Goal: Book appointment/travel/reservation

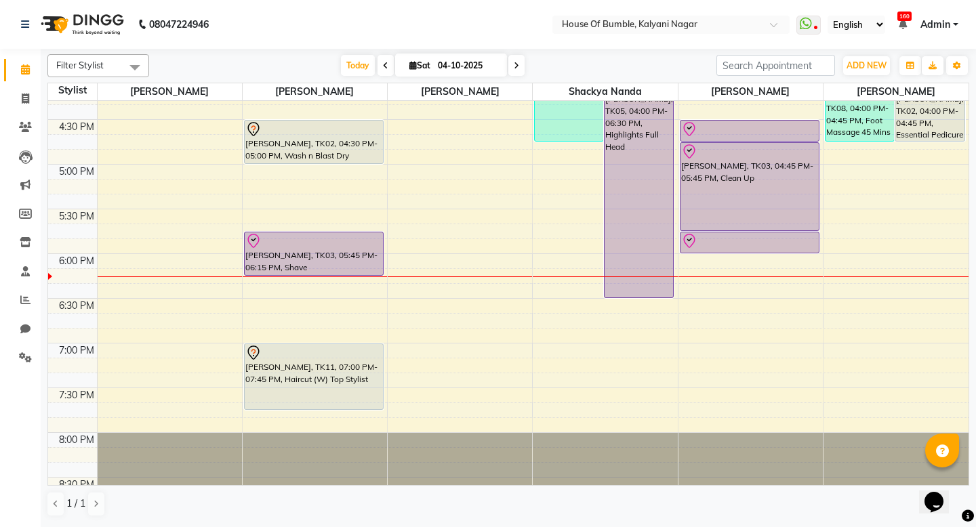
scroll to position [653, 0]
click at [514, 69] on icon at bounding box center [516, 66] width 5 height 8
type input "05-10-2025"
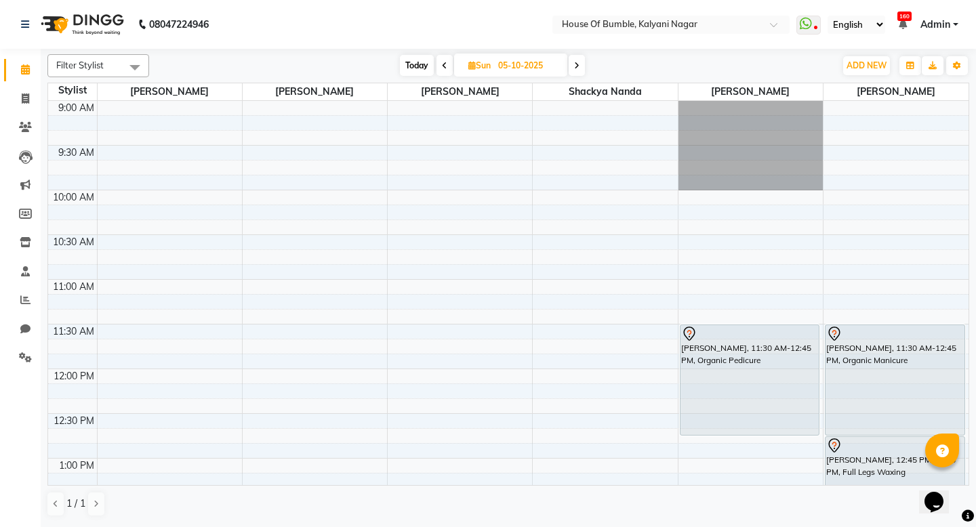
scroll to position [0, 0]
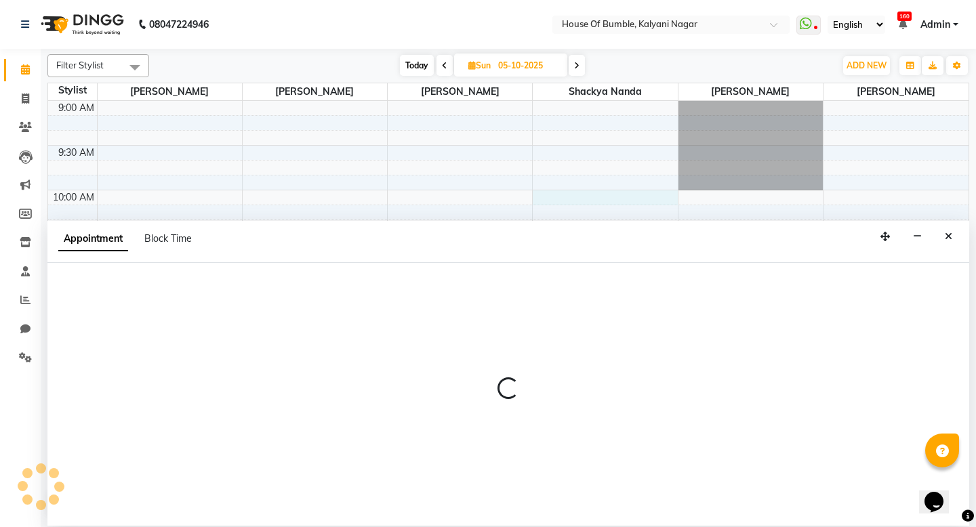
select select "76627"
select select "600"
select select "tentative"
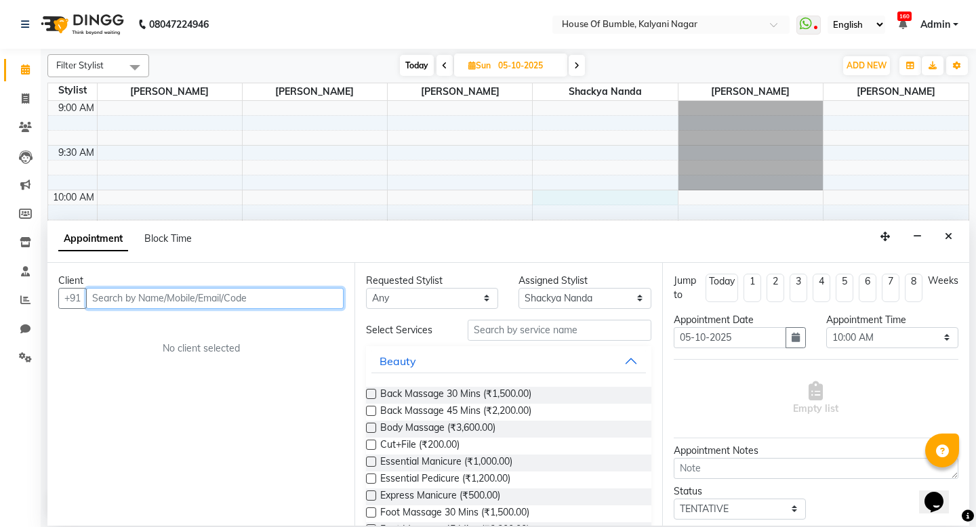
click at [141, 294] on input "text" at bounding box center [215, 298] width 258 height 21
click at [159, 298] on input "text" at bounding box center [215, 298] width 258 height 21
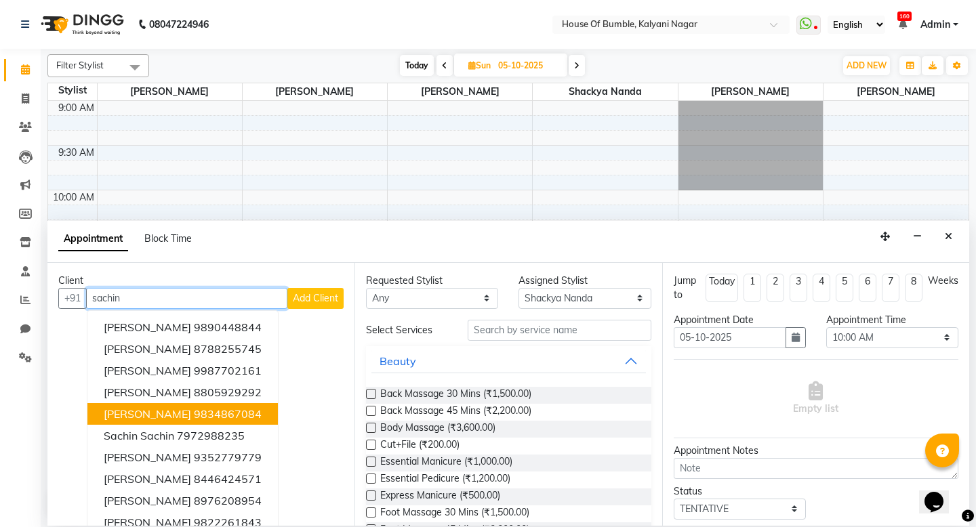
click at [194, 418] on ngb-highlight "9834867084" at bounding box center [228, 414] width 68 height 14
type input "9834867084"
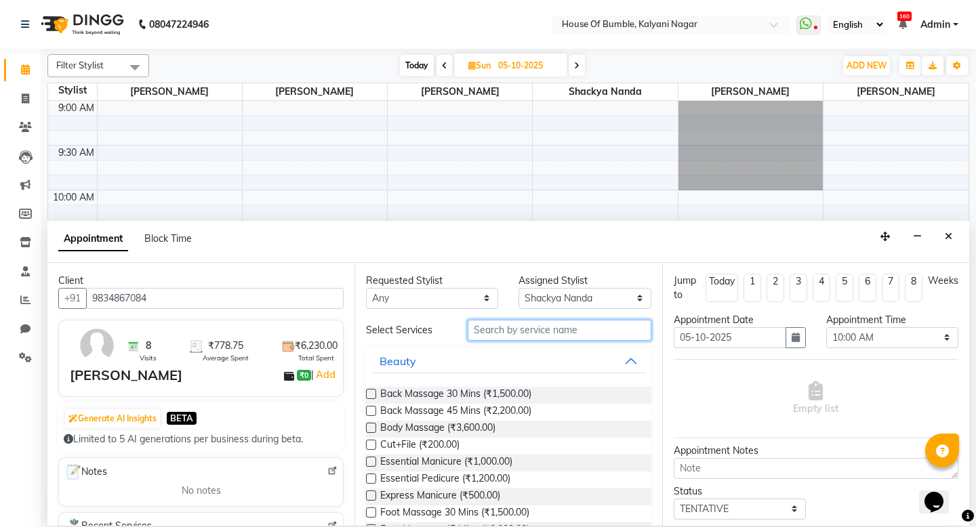
click at [522, 331] on input "text" at bounding box center [559, 330] width 183 height 21
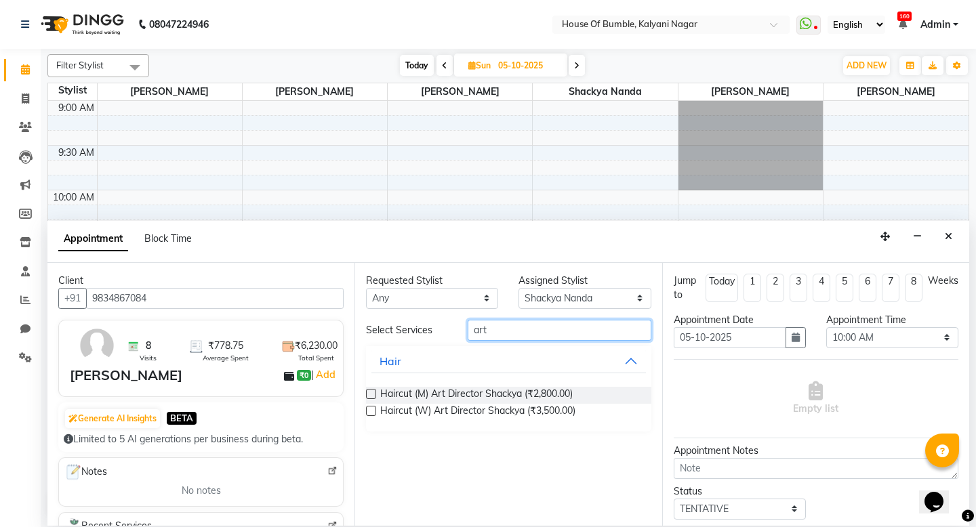
type input "art"
click at [371, 393] on label at bounding box center [371, 394] width 10 height 10
click at [371, 393] on input "checkbox" at bounding box center [370, 395] width 9 height 9
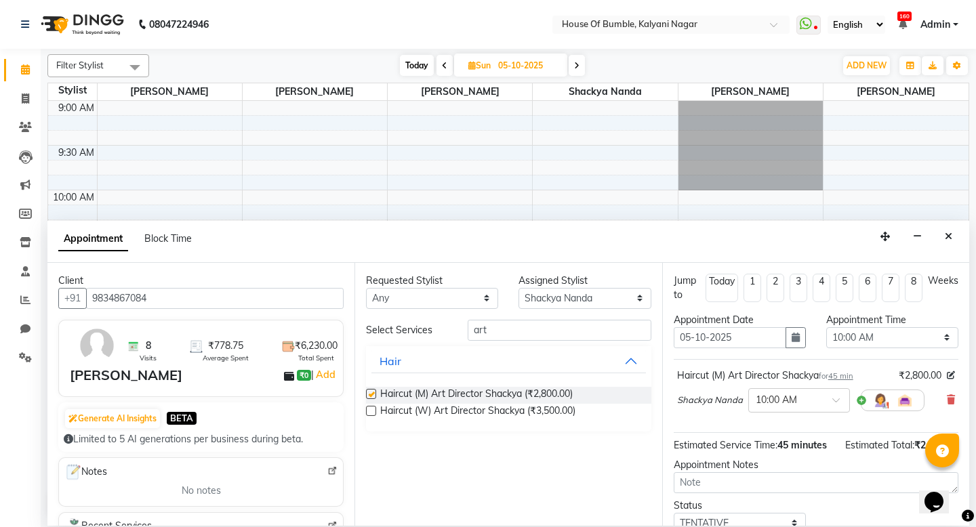
checkbox input "false"
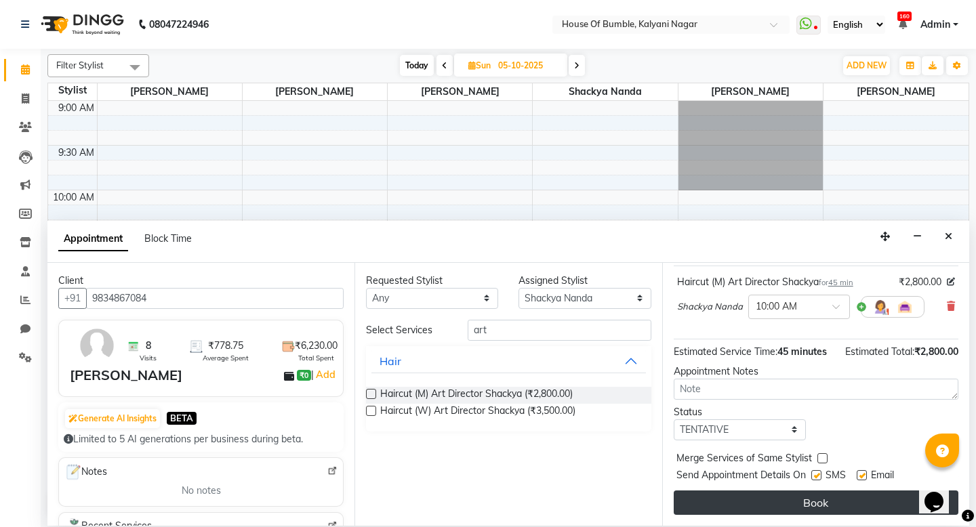
scroll to position [94, 0]
click at [801, 507] on button "Book" at bounding box center [816, 503] width 285 height 24
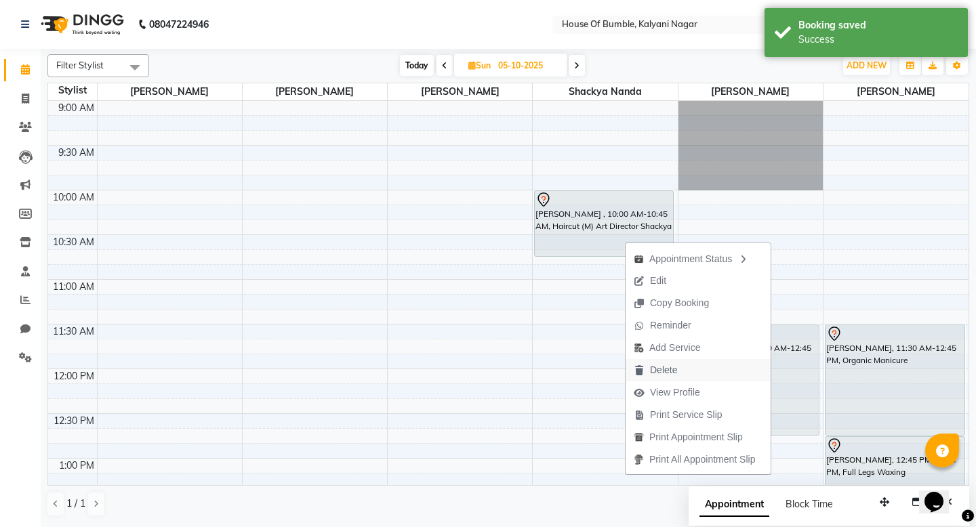
click at [678, 374] on span "Delete" at bounding box center [656, 370] width 60 height 22
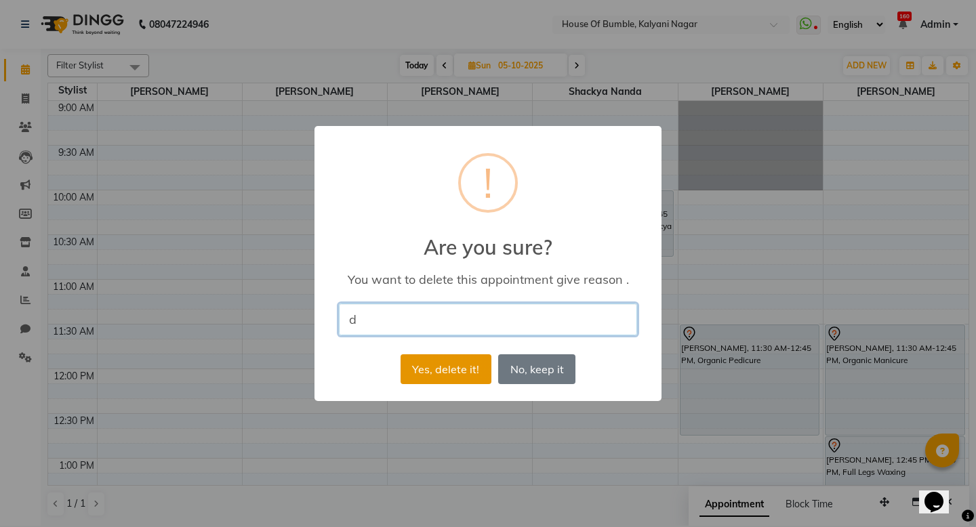
type input "d"
click at [445, 367] on button "Yes, delete it!" at bounding box center [446, 370] width 91 height 30
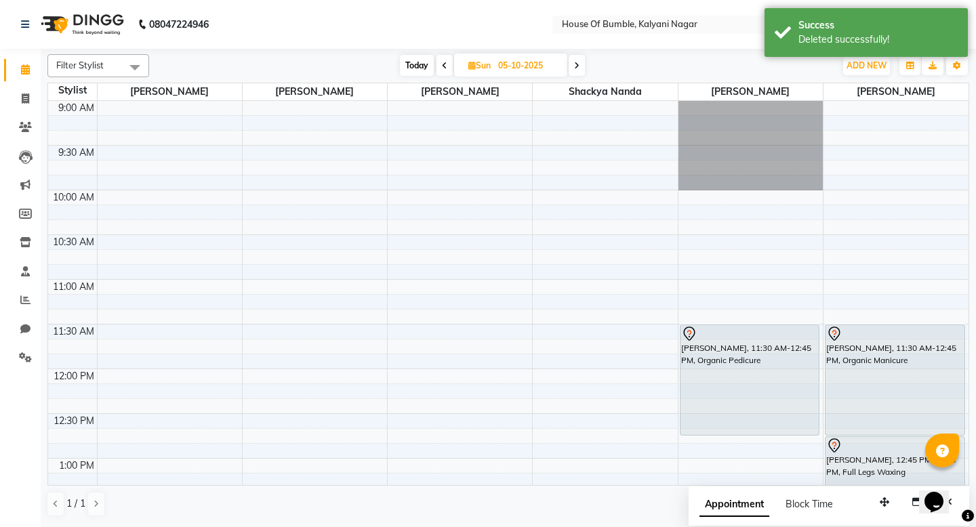
click at [579, 62] on icon at bounding box center [576, 66] width 5 height 8
type input "[DATE]"
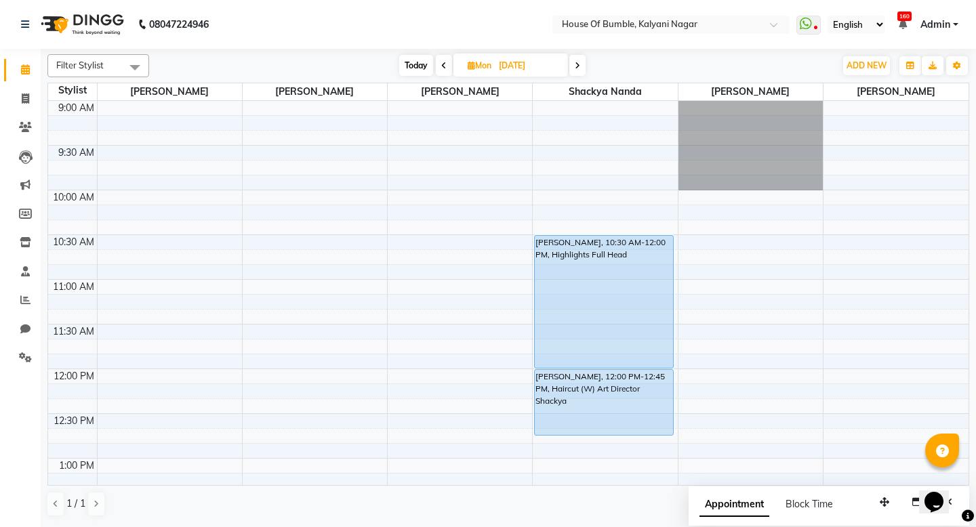
scroll to position [0, 0]
select select "76627"
select select "tentative"
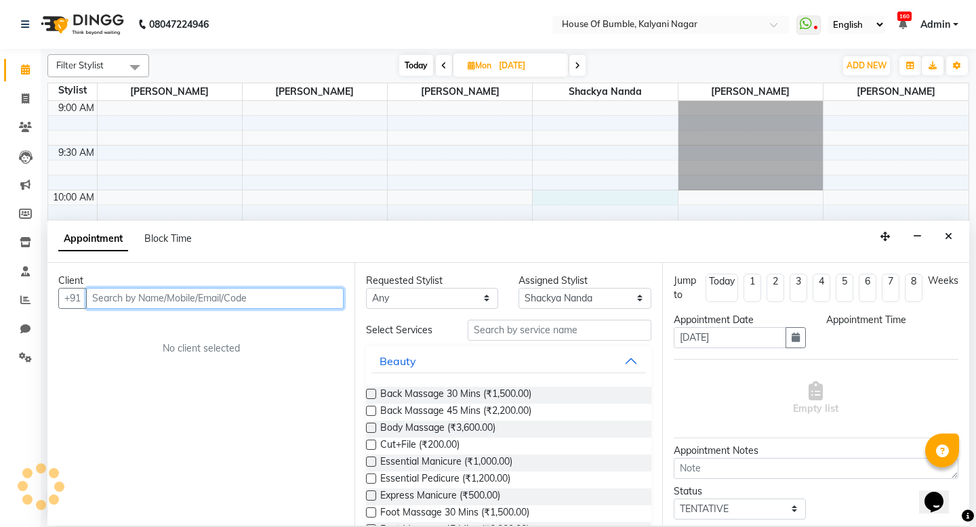
select select "600"
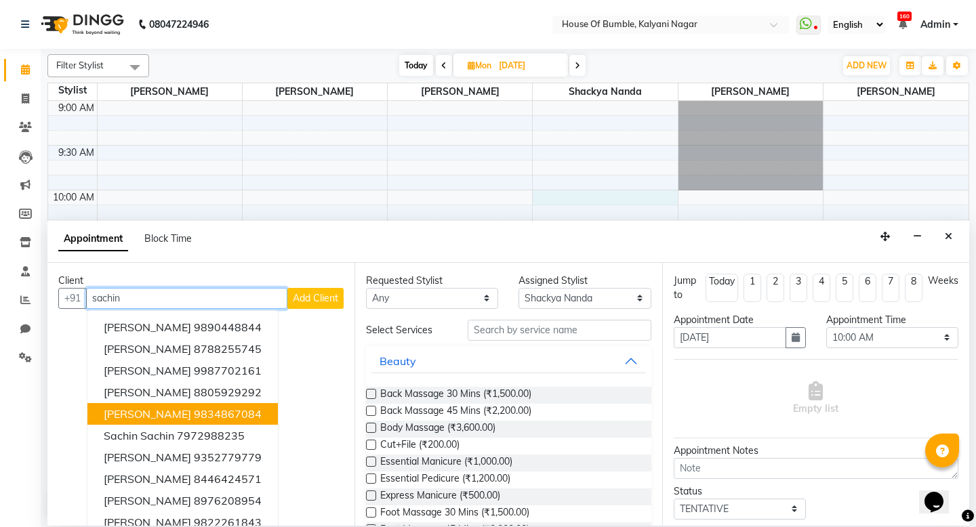
drag, startPoint x: 198, startPoint y: 411, endPoint x: 311, endPoint y: 390, distance: 115.0
click at [201, 411] on ngb-highlight "9834867084" at bounding box center [228, 414] width 68 height 14
type input "9834867084"
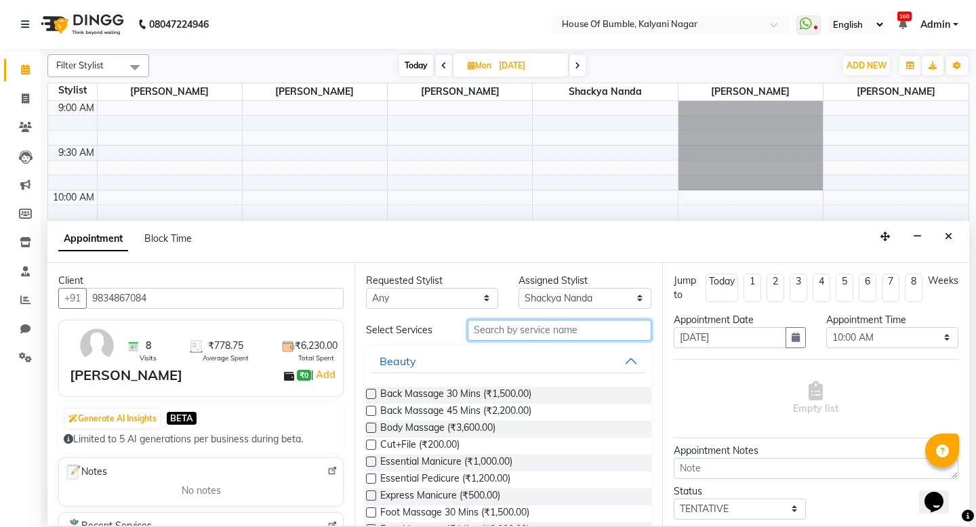
click at [543, 335] on input "text" at bounding box center [559, 330] width 183 height 21
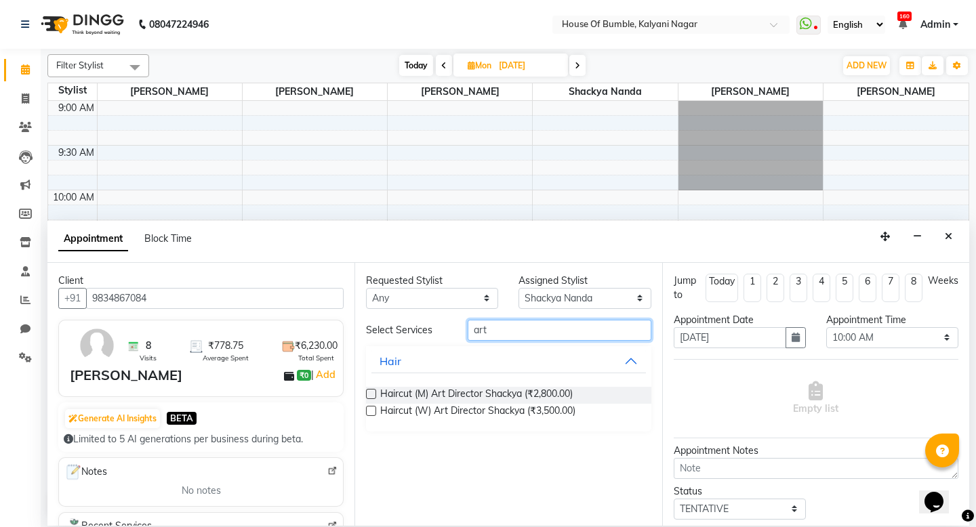
type input "art"
drag, startPoint x: 371, startPoint y: 393, endPoint x: 801, endPoint y: 363, distance: 430.8
click at [372, 393] on label at bounding box center [371, 394] width 10 height 10
click at [372, 393] on input "checkbox" at bounding box center [370, 395] width 9 height 9
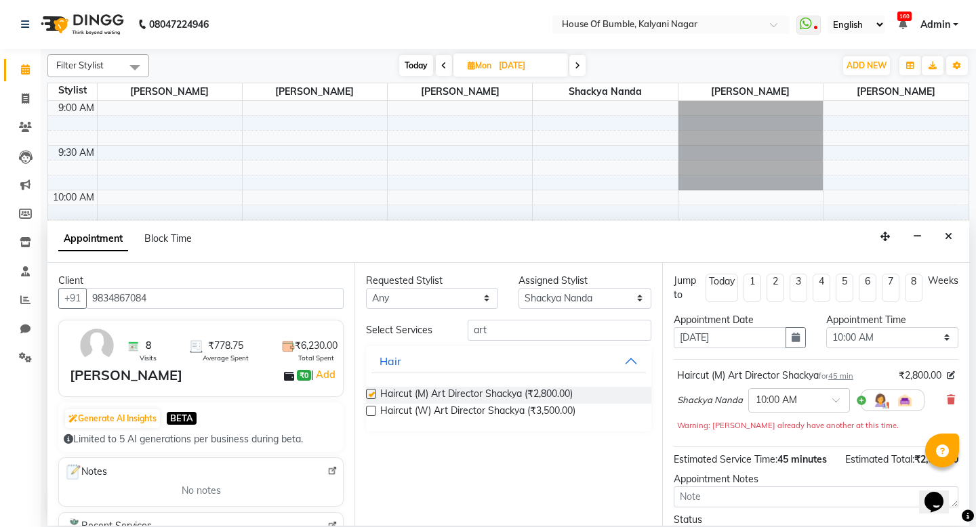
checkbox input "false"
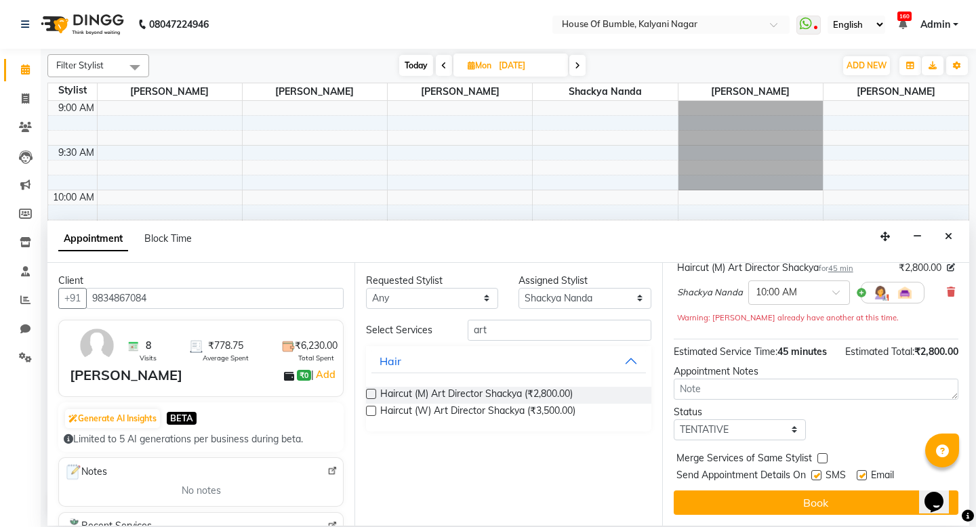
scroll to position [108, 0]
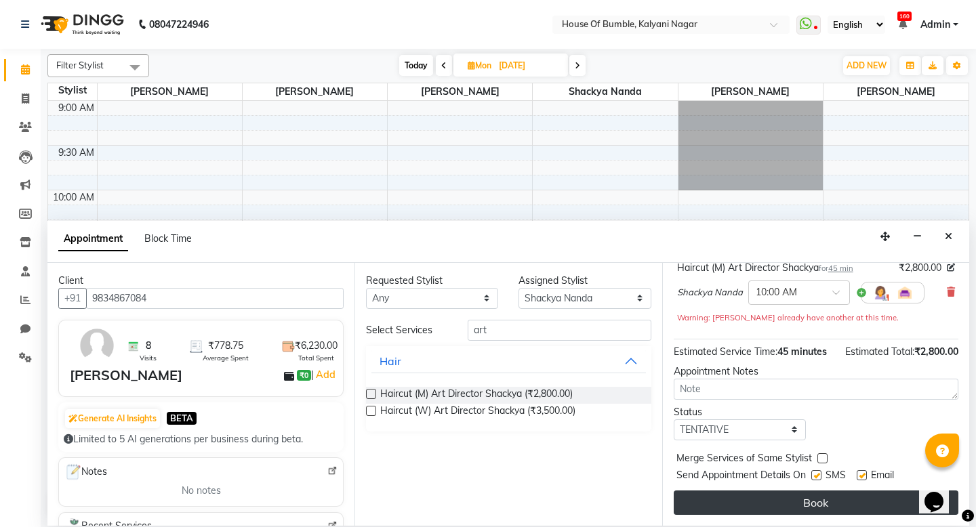
click at [756, 507] on button "Book" at bounding box center [816, 503] width 285 height 24
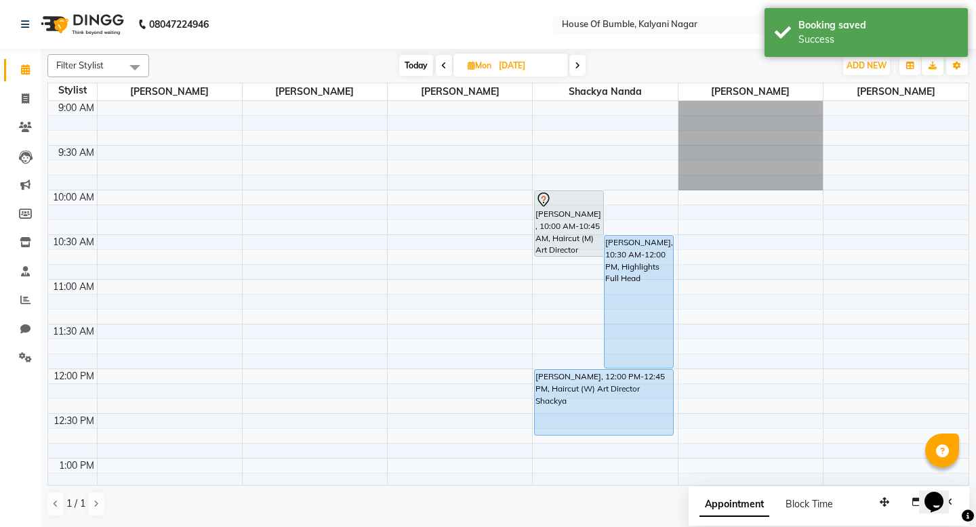
click at [406, 62] on span "Today" at bounding box center [416, 65] width 34 height 21
type input "04-10-2025"
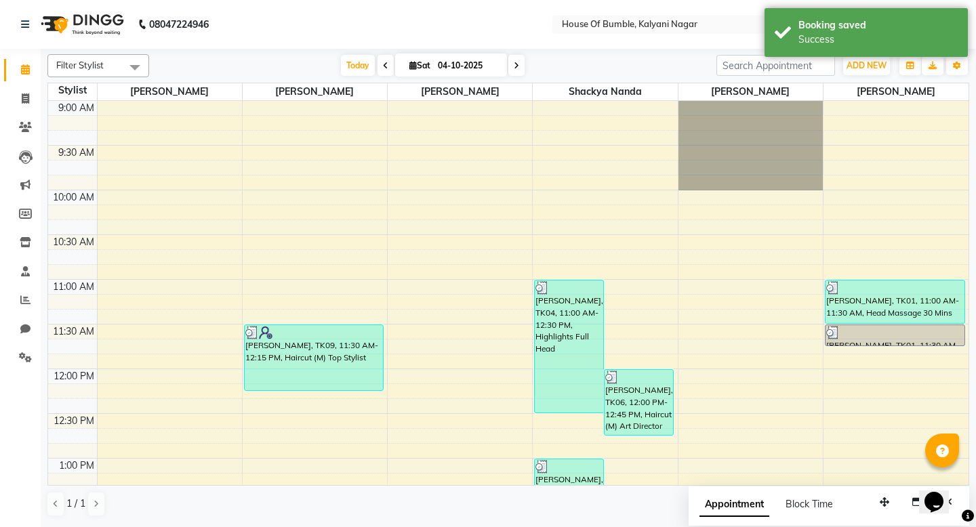
scroll to position [689, 0]
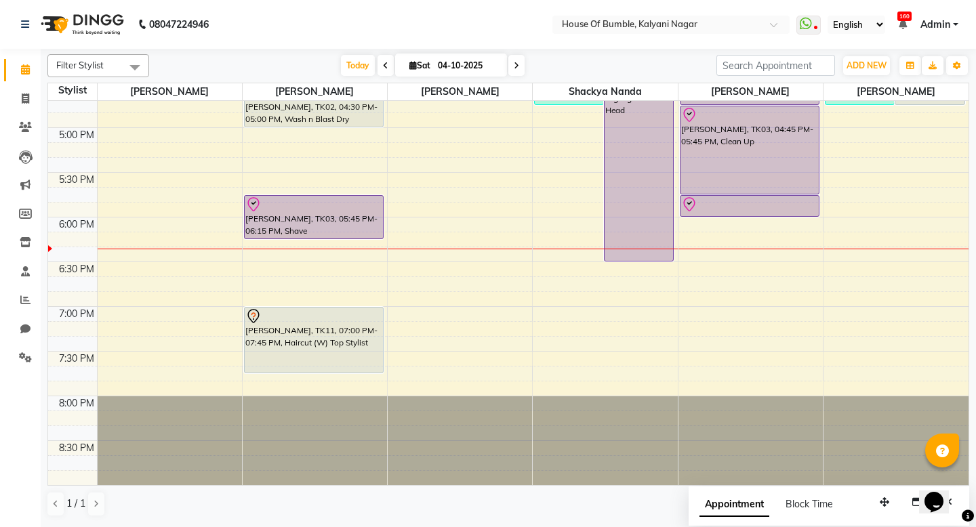
click at [395, 73] on span "[DATE]" at bounding box center [451, 65] width 112 height 23
